Goal: Task Accomplishment & Management: Complete application form

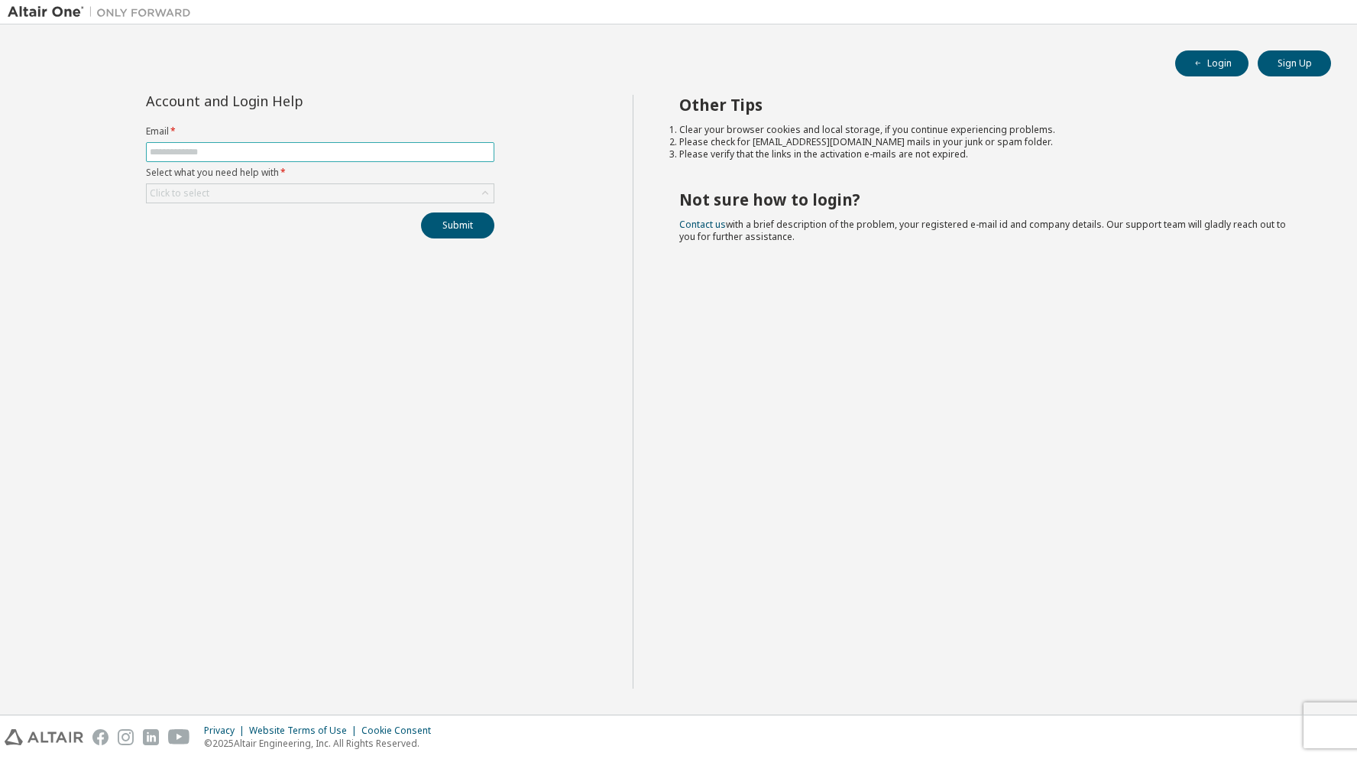
click at [218, 151] on input "text" at bounding box center [320, 152] width 341 height 12
type input "**********"
click at [226, 184] on div "Click to select" at bounding box center [320, 193] width 347 height 18
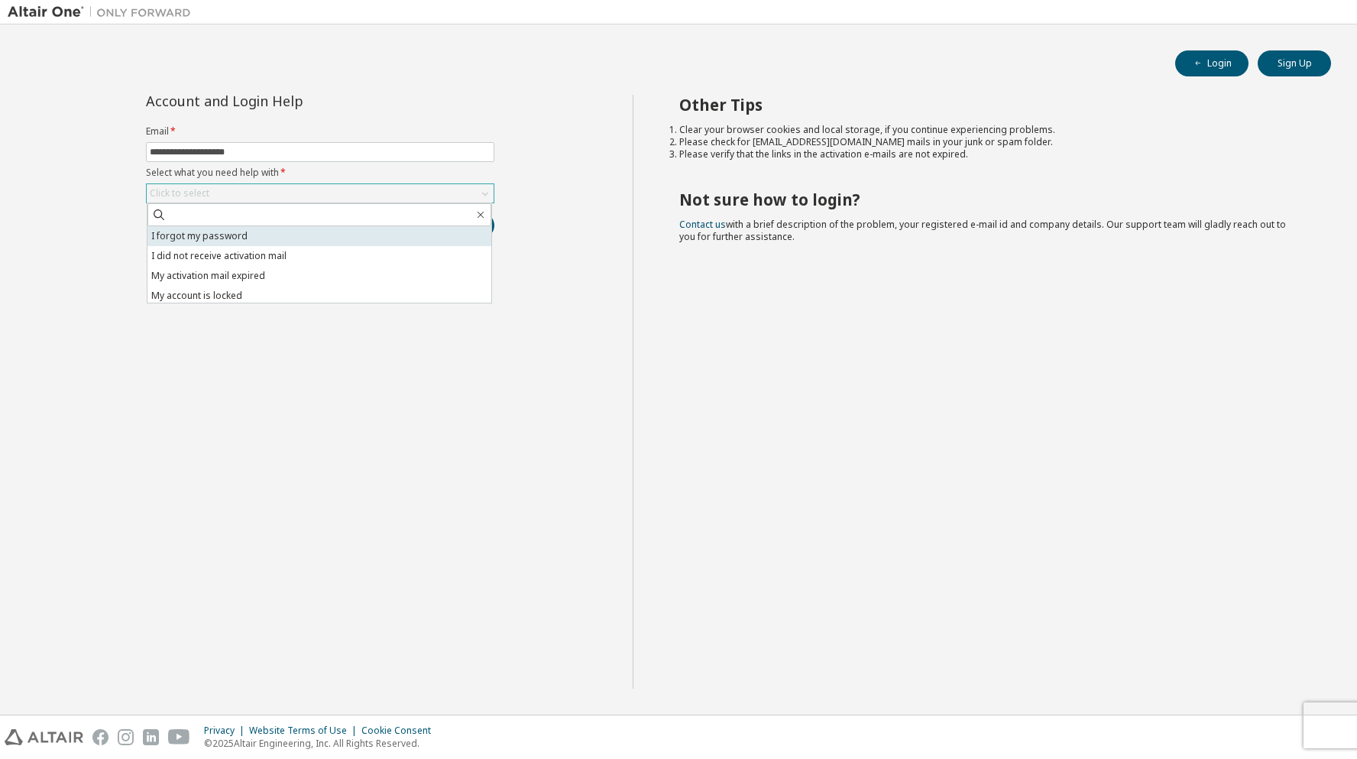
click at [216, 237] on li "I forgot my password" at bounding box center [319, 236] width 344 height 20
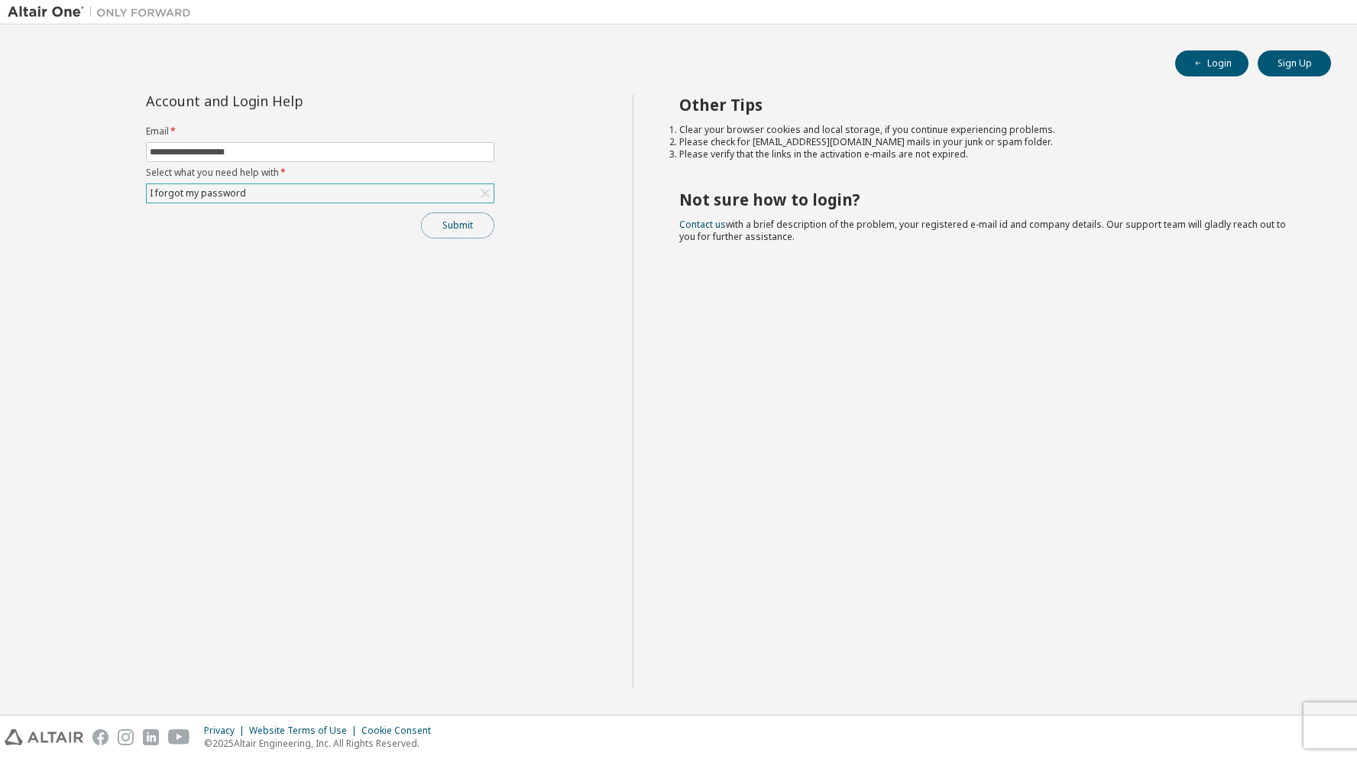
click at [441, 225] on button "Submit" at bounding box center [457, 225] width 73 height 26
click at [442, 225] on button "Submit" at bounding box center [457, 225] width 73 height 26
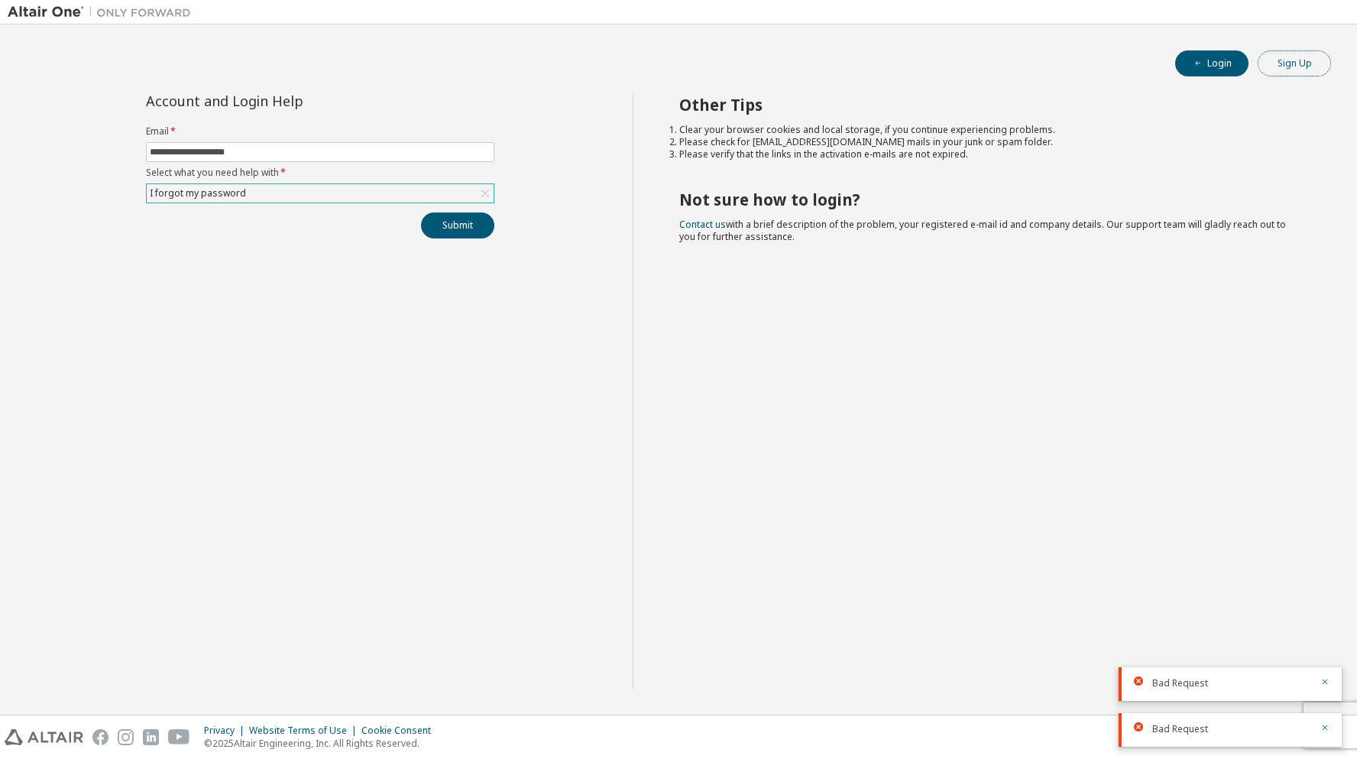
click at [1286, 66] on button "Sign Up" at bounding box center [1293, 63] width 73 height 26
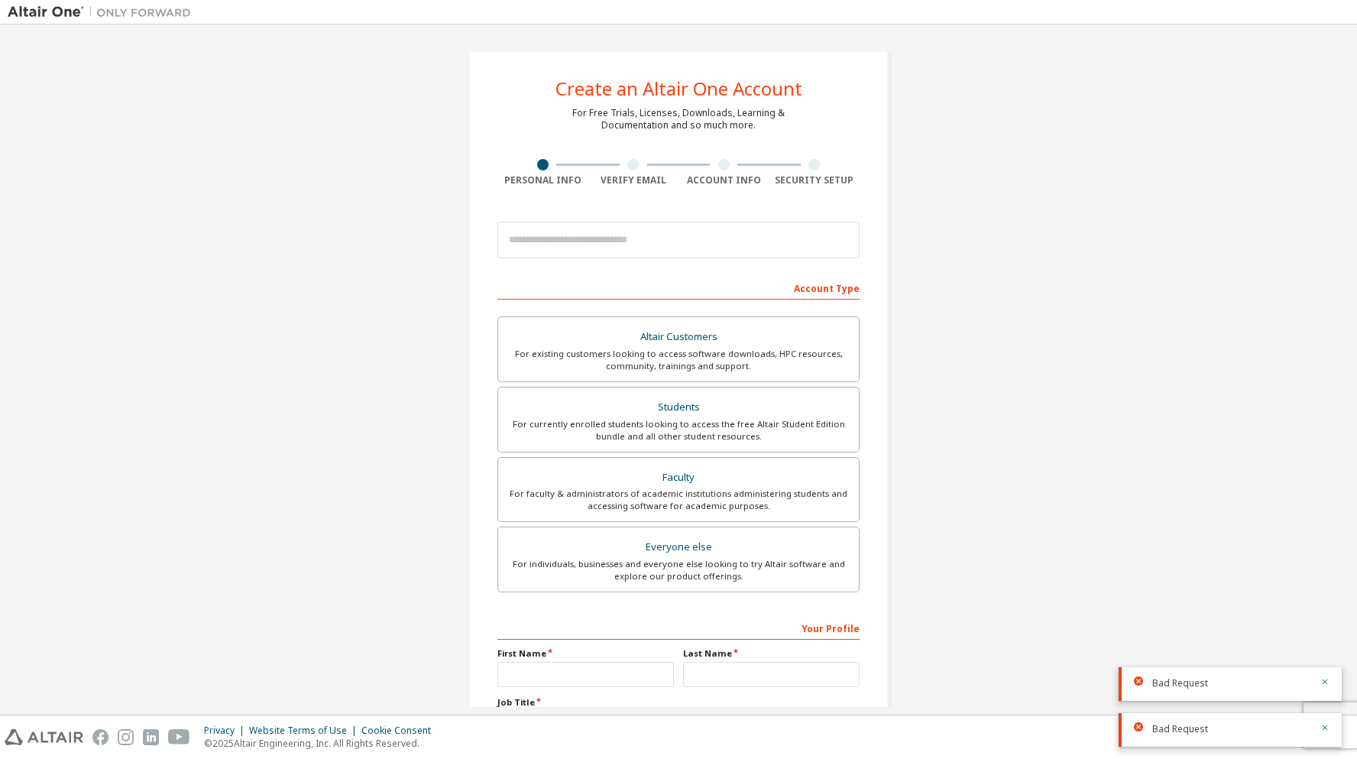
click at [399, 382] on div "Create an Altair One Account For Free Trials, Licenses, Downloads, Learning & D…" at bounding box center [678, 436] width 1341 height 809
